Goal: Information Seeking & Learning: Check status

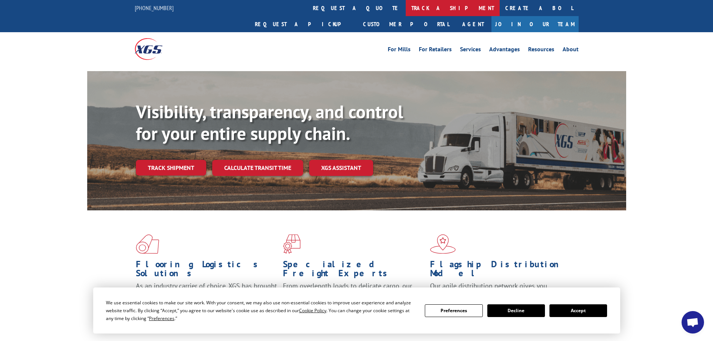
click at [406, 8] on link "track a shipment" at bounding box center [453, 8] width 94 height 16
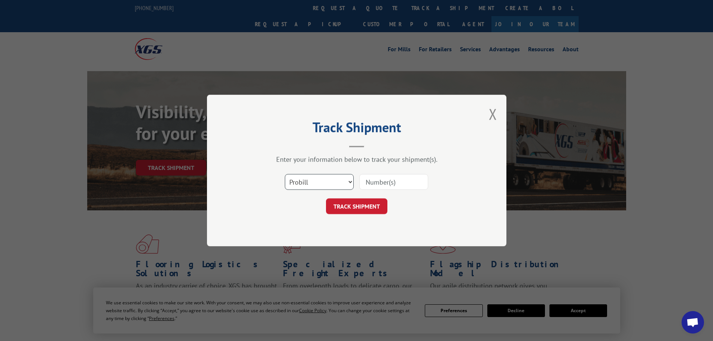
click at [320, 181] on select "Select category... Probill BOL PO" at bounding box center [319, 182] width 69 height 16
select select "bol"
click at [285, 174] on select "Select category... Probill BOL PO" at bounding box center [319, 182] width 69 height 16
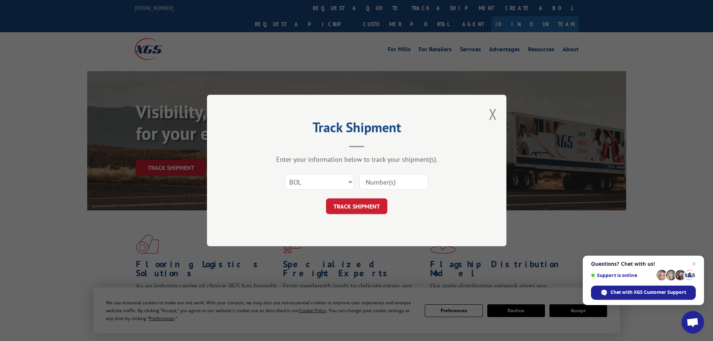
click at [394, 182] on input at bounding box center [393, 182] width 69 height 16
paste input "5549138"
type input "5549138"
click at [368, 203] on button "TRACK SHIPMENT" at bounding box center [356, 206] width 61 height 16
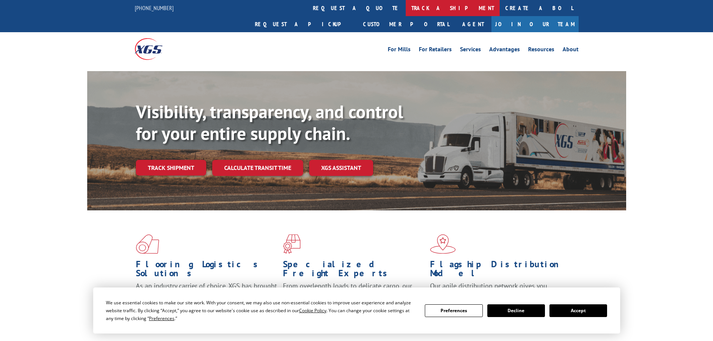
click at [406, 12] on link "track a shipment" at bounding box center [453, 8] width 94 height 16
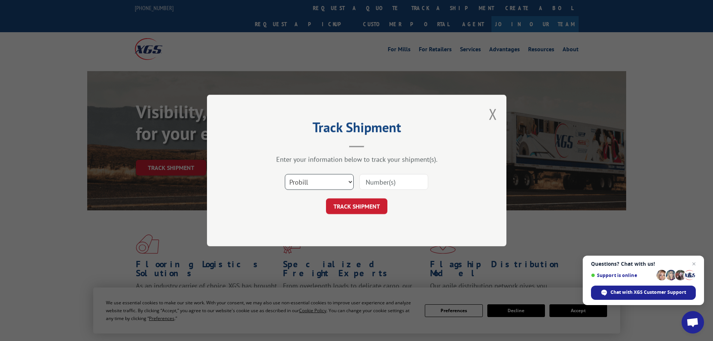
drag, startPoint x: 327, startPoint y: 181, endPoint x: 325, endPoint y: 189, distance: 7.8
click at [327, 181] on select "Select category... Probill BOL PO" at bounding box center [319, 182] width 69 height 16
select select "bol"
click at [285, 174] on select "Select category... Probill BOL PO" at bounding box center [319, 182] width 69 height 16
click at [374, 185] on input at bounding box center [393, 182] width 69 height 16
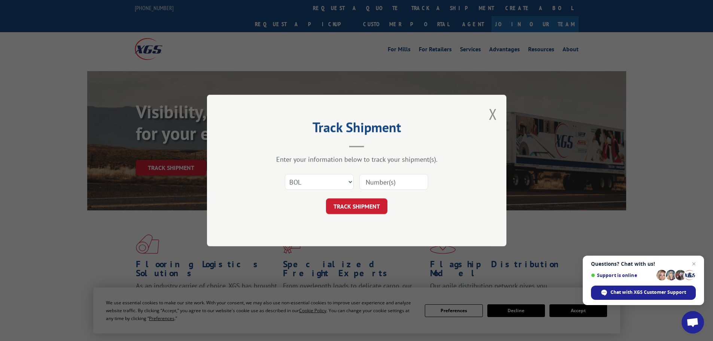
paste input "5560233"
type input "5560233"
click at [366, 210] on button "TRACK SHIPMENT" at bounding box center [356, 206] width 61 height 16
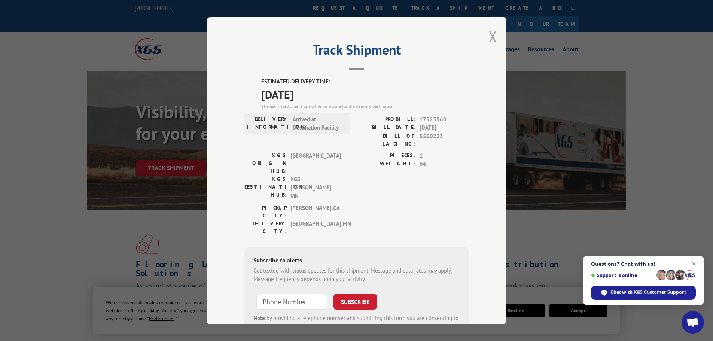
click at [489, 31] on button "Close modal" at bounding box center [493, 37] width 8 height 20
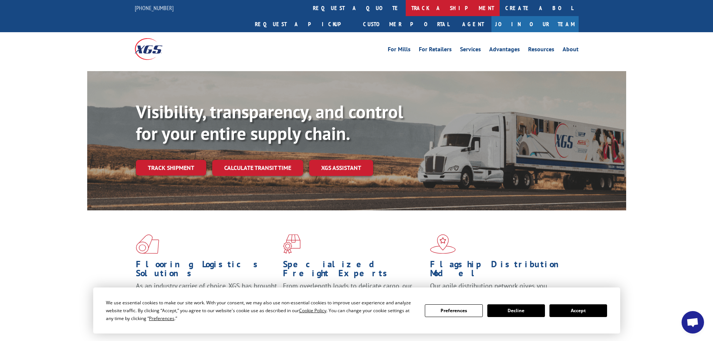
click at [406, 9] on link "track a shipment" at bounding box center [453, 8] width 94 height 16
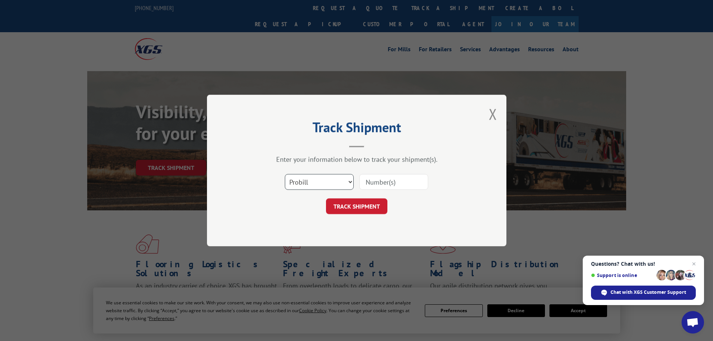
drag, startPoint x: 318, startPoint y: 179, endPoint x: 313, endPoint y: 189, distance: 11.7
click at [318, 179] on select "Select category... Probill BOL PO" at bounding box center [319, 182] width 69 height 16
select select "bol"
click at [285, 174] on select "Select category... Probill BOL PO" at bounding box center [319, 182] width 69 height 16
click at [400, 183] on input at bounding box center [393, 182] width 69 height 16
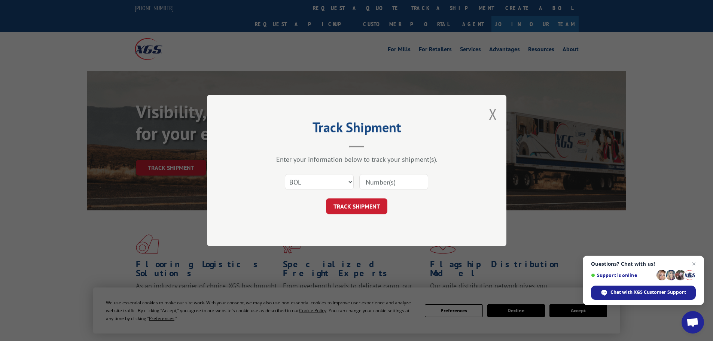
paste input "5549184"
type input "5549184"
click at [326, 198] on button "TRACK SHIPMENT" at bounding box center [356, 206] width 61 height 16
